Goal: Navigation & Orientation: Find specific page/section

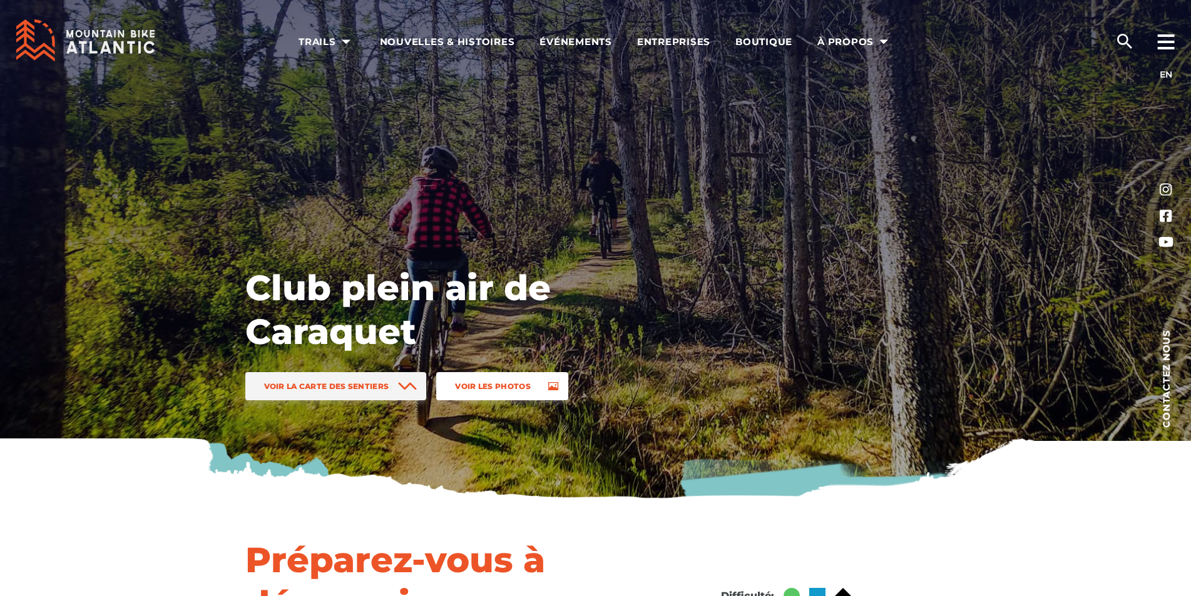
click at [507, 384] on span "Voir les photos" at bounding box center [493, 386] width 76 height 9
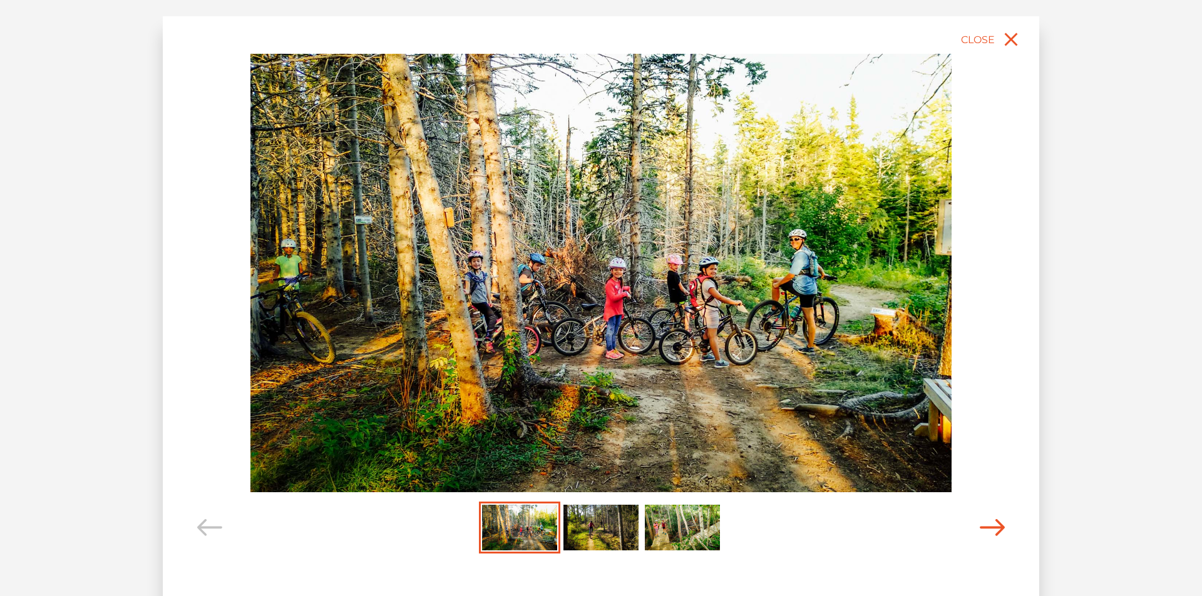
click at [994, 519] on span "Carousel Navigation" at bounding box center [991, 528] width 25 height 53
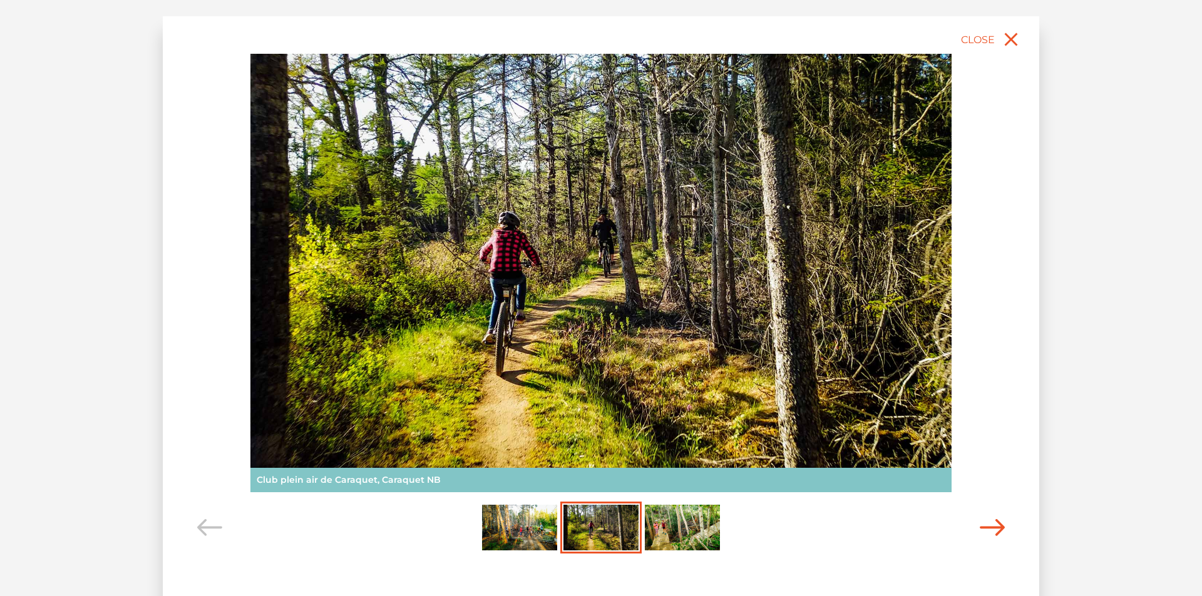
click at [994, 523] on icon "Carousel Navigation" at bounding box center [991, 527] width 25 height 17
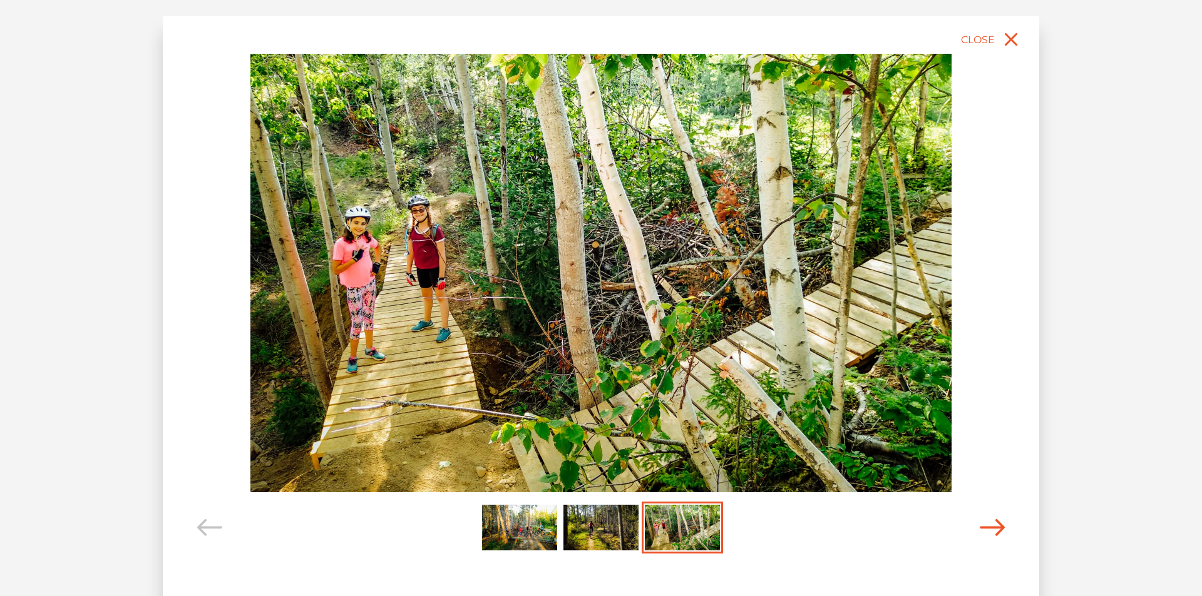
click at [994, 523] on icon "Carousel Navigation" at bounding box center [991, 527] width 25 height 17
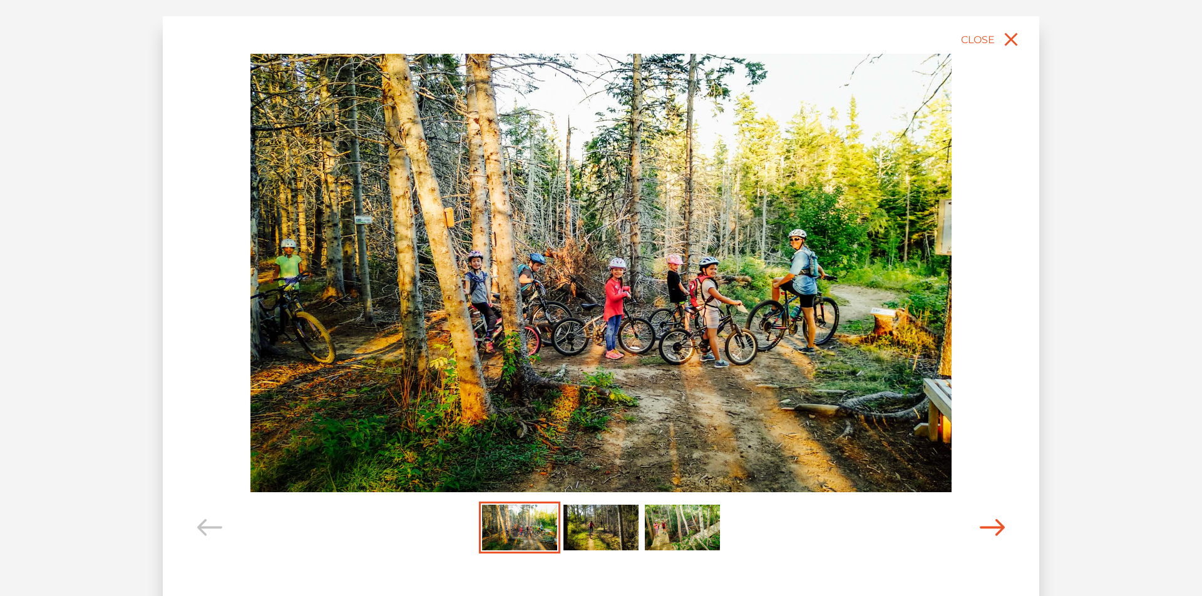
click at [994, 526] on icon "Carousel Navigation" at bounding box center [991, 527] width 25 height 17
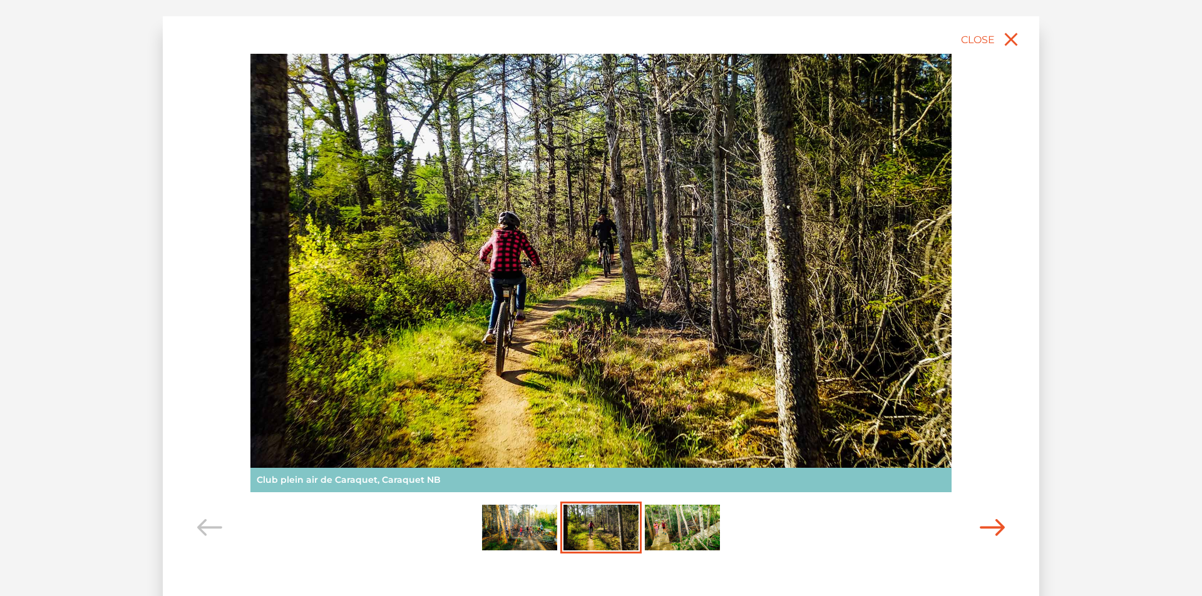
click at [994, 526] on icon "Carousel Navigation" at bounding box center [991, 527] width 25 height 17
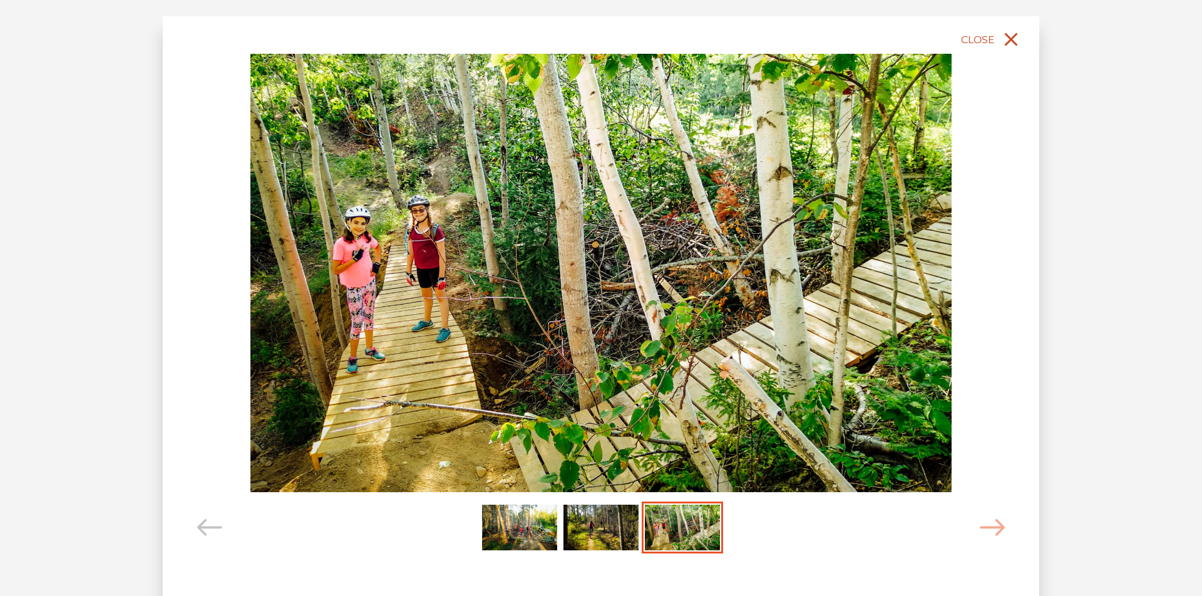
click at [1011, 43] on icon "close" at bounding box center [1010, 39] width 23 height 23
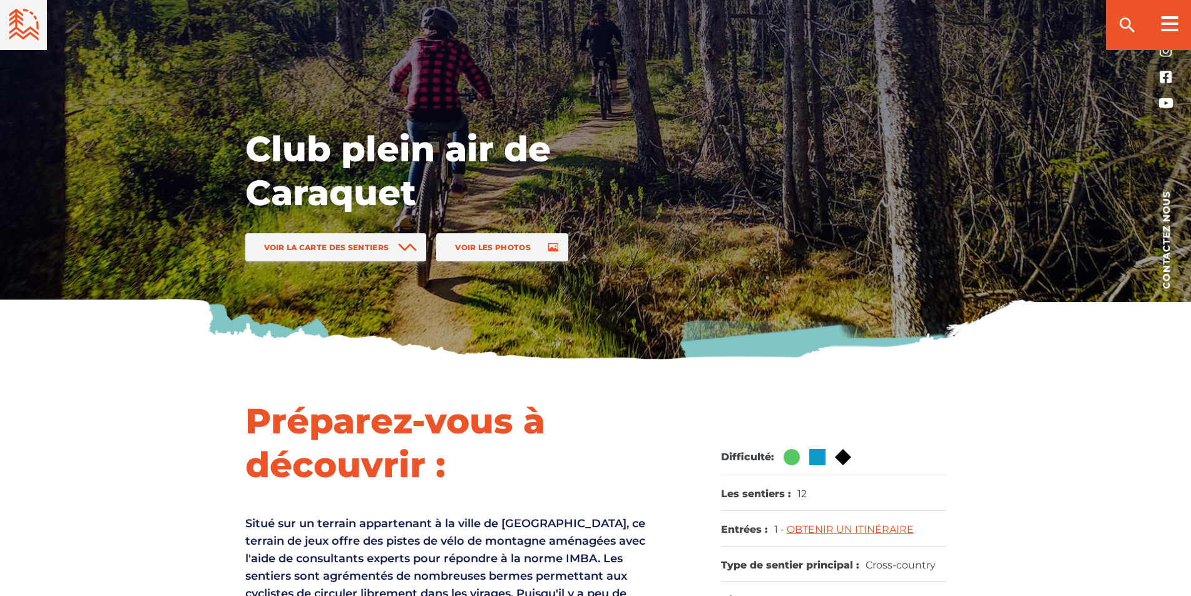
scroll to position [63, 0]
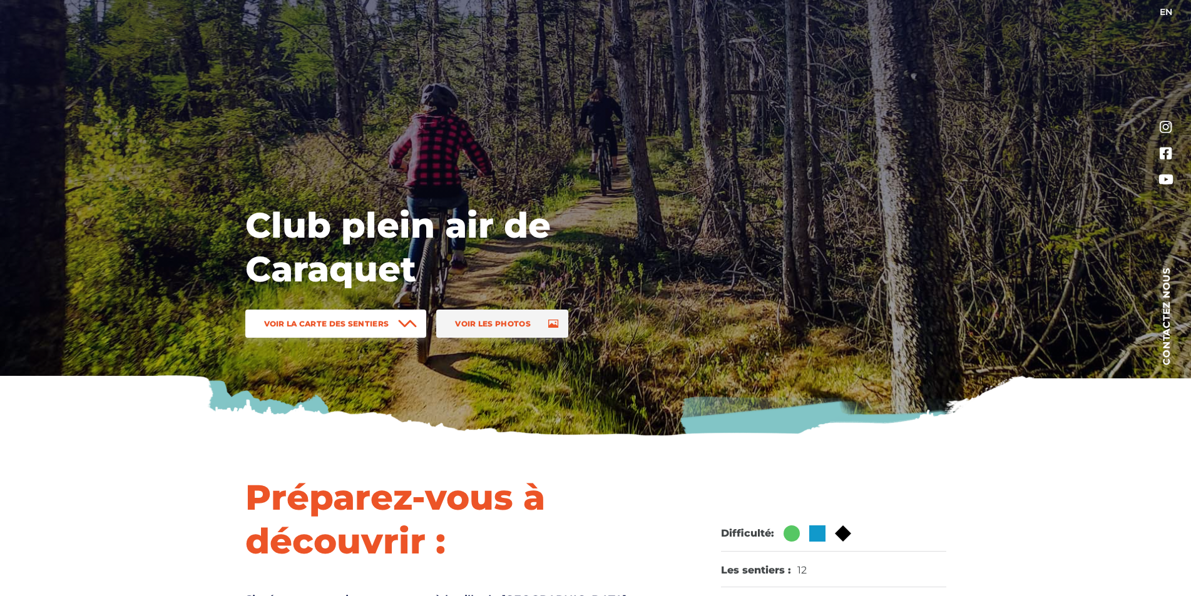
click at [330, 326] on span "Voir la carte des sentiers" at bounding box center [326, 323] width 125 height 9
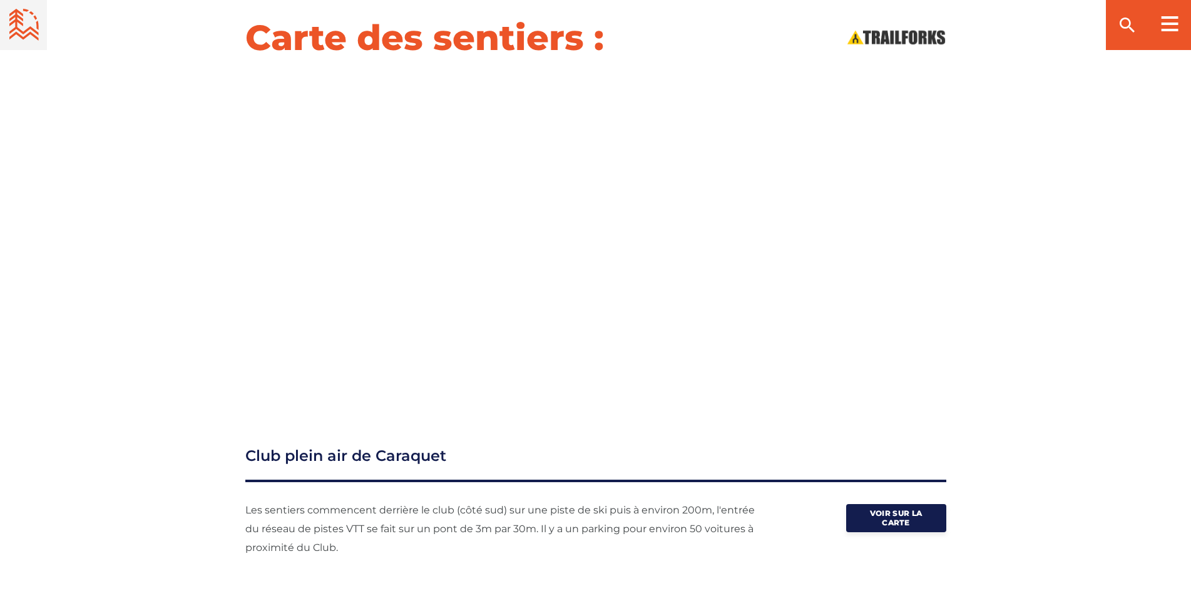
scroll to position [1478, 0]
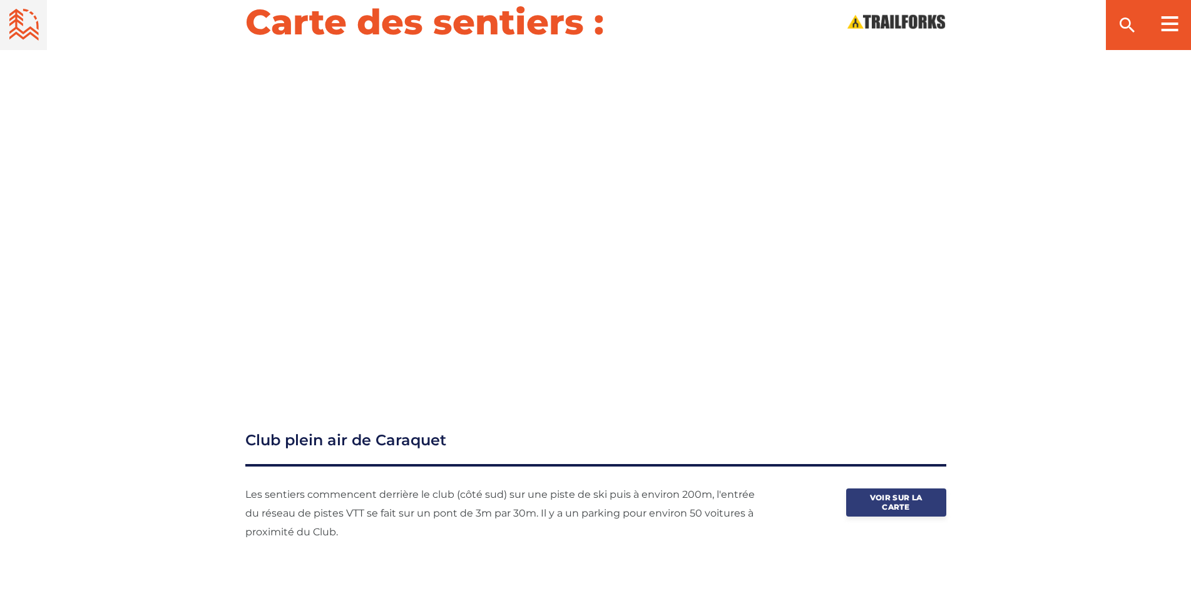
click at [906, 496] on span "Voir sur la carte" at bounding box center [896, 502] width 63 height 19
